Goal: Use online tool/utility: Utilize a website feature to perform a specific function

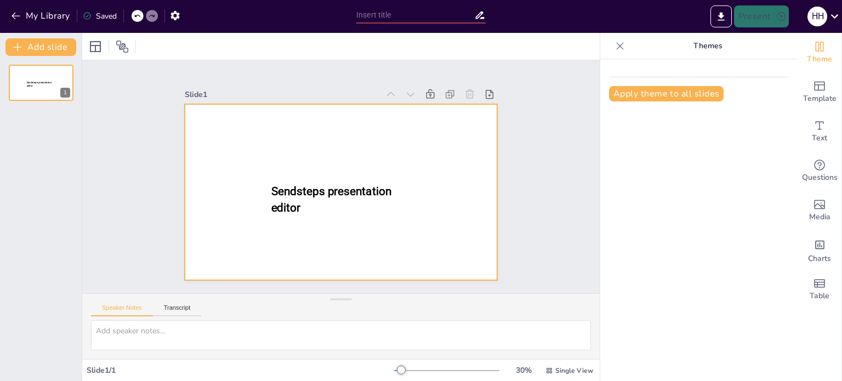
type input "New Sendsteps"
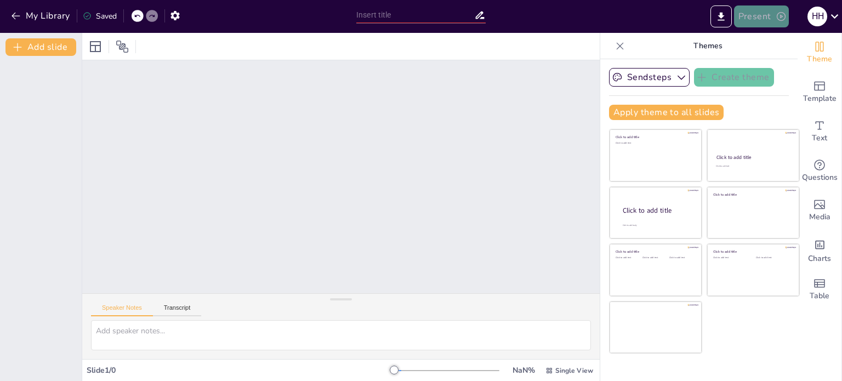
click at [751, 17] on button "Present" at bounding box center [761, 16] width 55 height 22
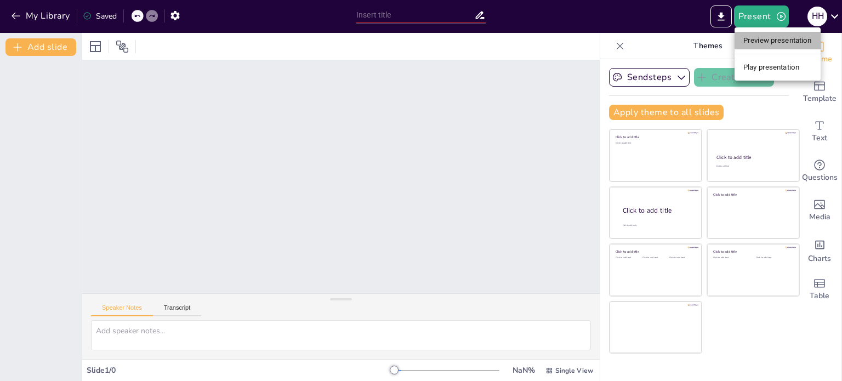
click at [759, 39] on li "Preview presentation" at bounding box center [777, 41] width 86 height 18
